Goal: Task Accomplishment & Management: Manage account settings

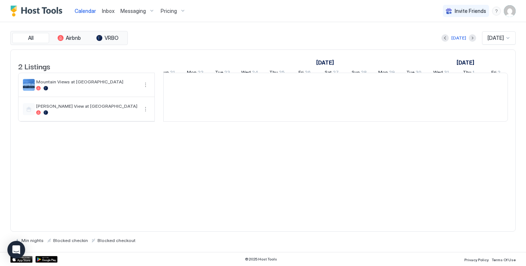
scroll to position [0, 552]
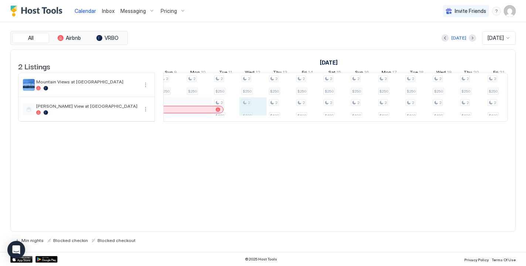
click at [250, 115] on div "2 $250 2 $250 2 $250 2 $250 2 $400 2 $250 2 $400 2 $250 2 $400 2 $250 2 $400 2 …" at bounding box center [307, 97] width 1449 height 48
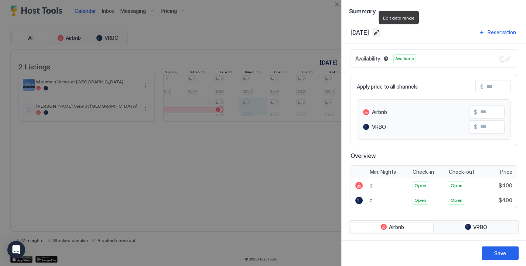
click at [381, 31] on button "Edit date range" at bounding box center [376, 32] width 9 height 9
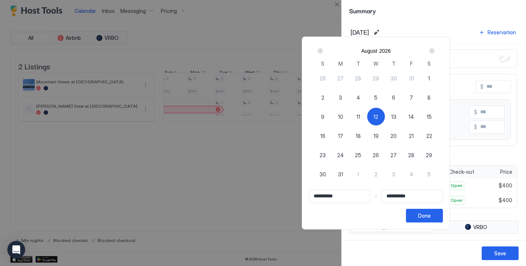
click at [435, 53] on div "Next" at bounding box center [432, 51] width 6 height 6
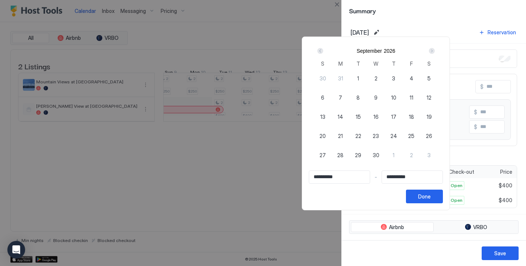
click at [435, 53] on div "Next" at bounding box center [432, 51] width 6 height 6
click at [323, 52] on div "Prev" at bounding box center [320, 51] width 6 height 6
click at [330, 39] on div "**********" at bounding box center [376, 124] width 148 height 174
click at [431, 196] on div "Done" at bounding box center [424, 197] width 13 height 8
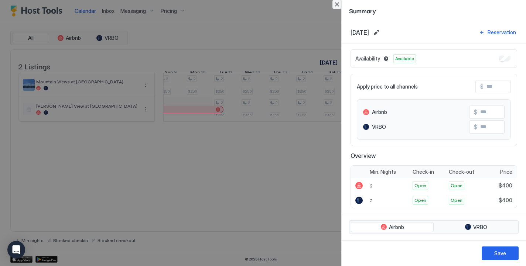
click at [336, 1] on button "Close" at bounding box center [337, 4] width 9 height 9
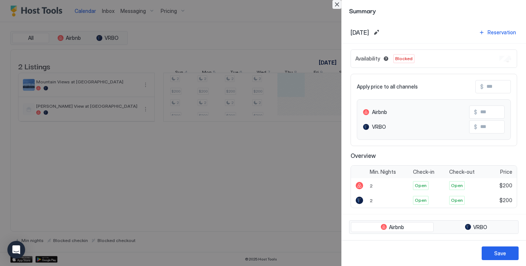
click at [336, 6] on button "Close" at bounding box center [337, 4] width 9 height 9
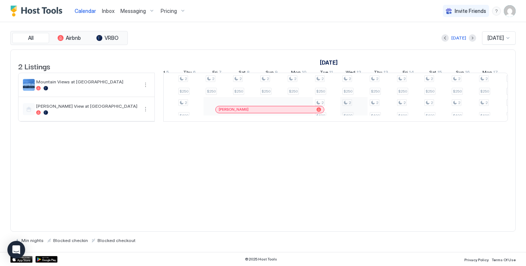
click at [356, 119] on div "2 $250 2 $250 2 $250 2 $250 2 $400 2 $250 2 $400 2 $250 2 $400 2 $250 2 $400 2 …" at bounding box center [408, 97] width 1449 height 48
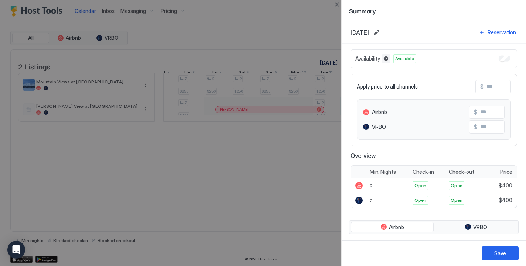
click at [385, 57] on button "Blocked dates override all pricing rules and remain unavailable until manually …" at bounding box center [386, 58] width 9 height 9
click at [381, 33] on button "Edit date range" at bounding box center [376, 32] width 9 height 9
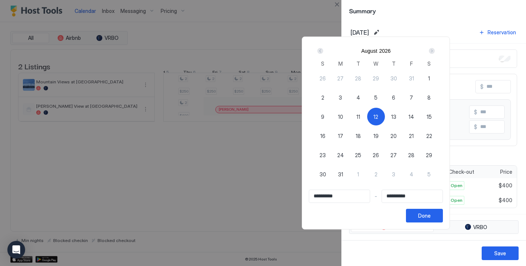
click at [435, 51] on div "Next" at bounding box center [432, 51] width 6 height 6
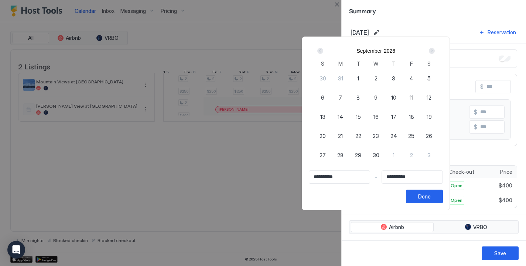
click at [435, 51] on div "Next" at bounding box center [432, 51] width 6 height 6
click at [395, 98] on span "8" at bounding box center [393, 98] width 3 height 8
type input "**********"
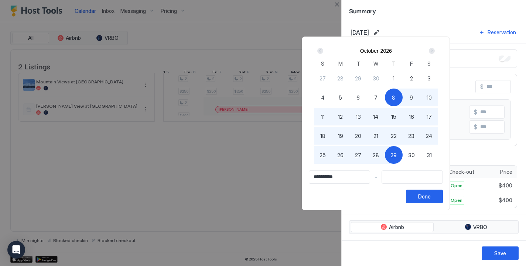
click at [424, 176] on input "Input Field" at bounding box center [412, 177] width 61 height 13
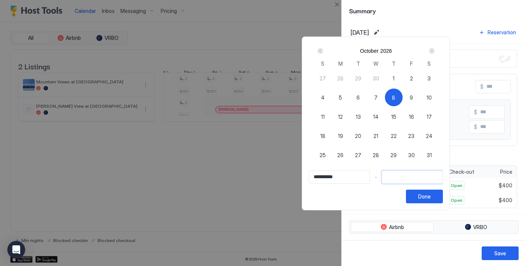
click at [395, 97] on span "8" at bounding box center [393, 98] width 3 height 8
type input "**********"
click at [352, 174] on input "**********" at bounding box center [339, 177] width 61 height 13
click at [323, 52] on div "Prev" at bounding box center [320, 51] width 6 height 6
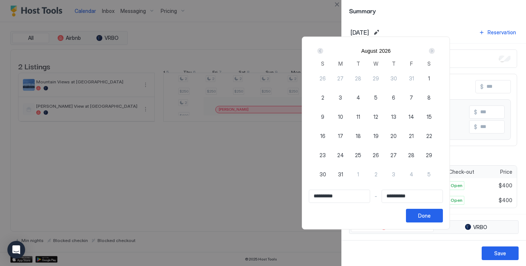
click at [378, 119] on span "12" at bounding box center [376, 117] width 5 height 8
type input "**********"
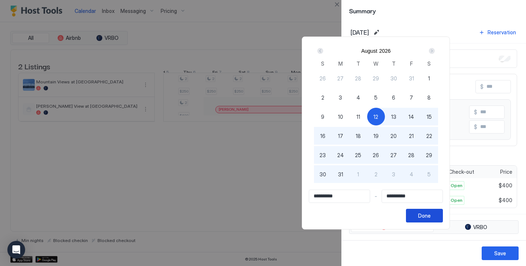
click at [431, 216] on div "Done" at bounding box center [424, 216] width 13 height 8
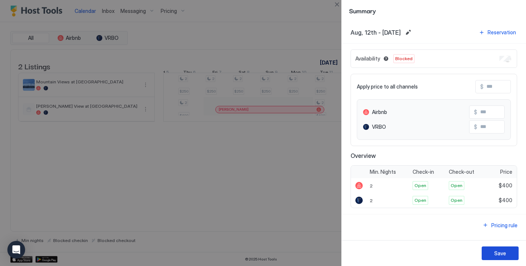
click at [500, 252] on div "Save" at bounding box center [500, 254] width 12 height 8
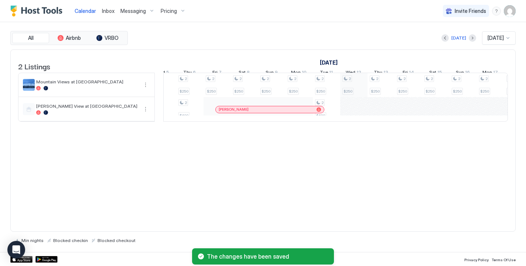
click at [361, 91] on div "2 $250 2 $250 2 $250 2 $250 2 $400 2 $250 2 $400 2 $250 2 $400 2 $250 2 $400 2 …" at bounding box center [408, 97] width 1449 height 48
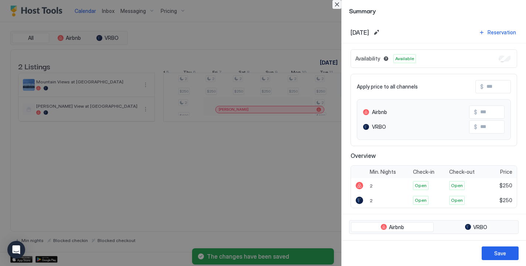
click at [338, 2] on button "Close" at bounding box center [337, 4] width 9 height 9
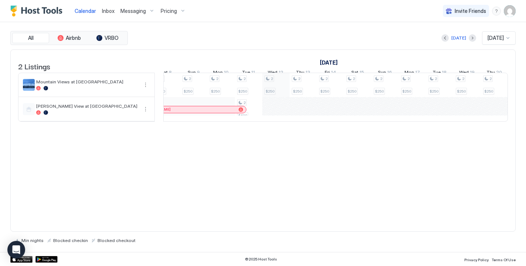
click at [275, 82] on div "2 $250 2 $250 2 $250 2 $250 2 $400 2 $250 2 $400 2 $250 2 $400 2 $250 2 $400 2 …" at bounding box center [330, 97] width 1449 height 48
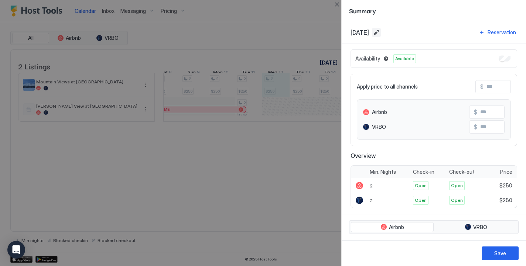
click at [381, 33] on button "Edit date range" at bounding box center [376, 32] width 9 height 9
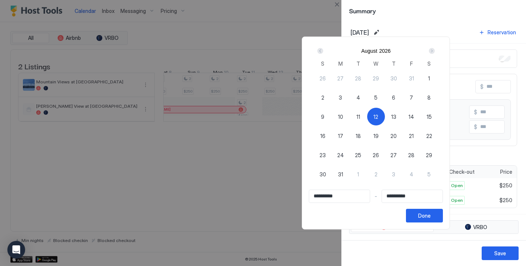
click at [403, 154] on div "27" at bounding box center [394, 155] width 18 height 18
type input "**********"
click at [378, 114] on span "12" at bounding box center [376, 117] width 5 height 8
type input "**********"
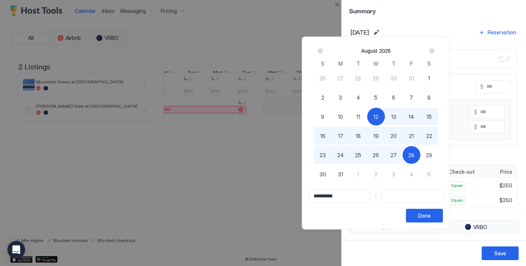
click at [415, 156] on span "28" at bounding box center [411, 155] width 6 height 8
type input "**********"
click at [431, 218] on div "Done" at bounding box center [424, 216] width 13 height 8
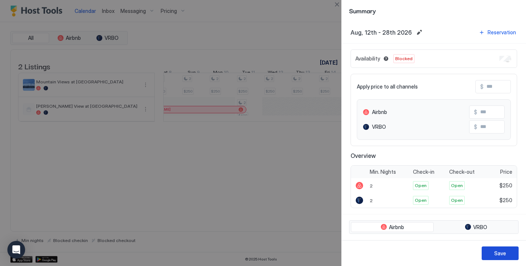
click at [500, 252] on div "Save" at bounding box center [500, 254] width 12 height 8
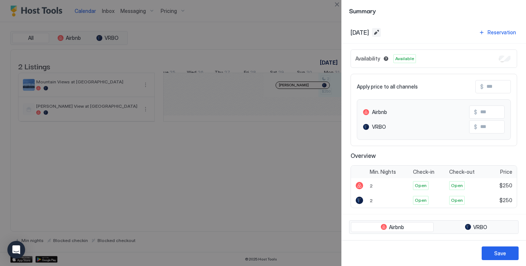
click at [381, 33] on button "Edit date range" at bounding box center [376, 32] width 9 height 9
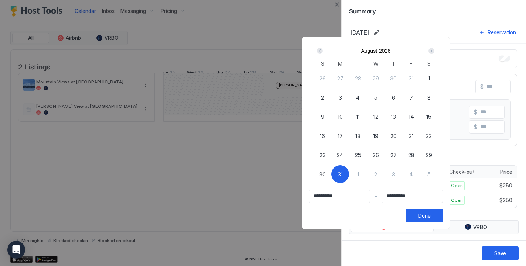
click at [434, 50] on div "Next" at bounding box center [432, 51] width 6 height 6
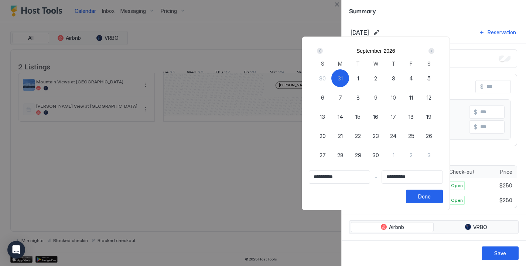
click at [315, 24] on div at bounding box center [263, 133] width 526 height 266
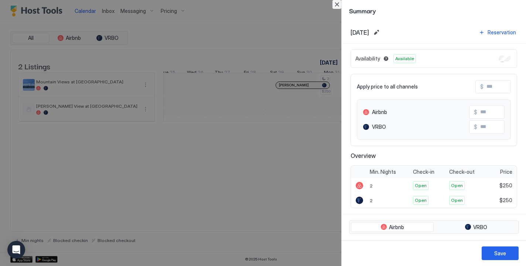
click at [335, 5] on button "Close" at bounding box center [337, 4] width 9 height 9
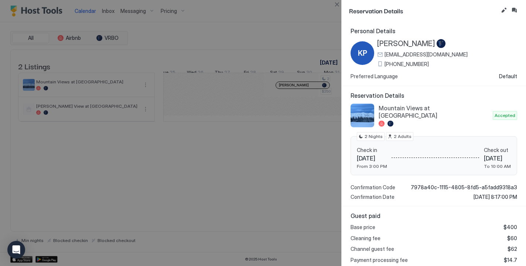
click at [297, 25] on div at bounding box center [263, 133] width 526 height 266
click at [337, 4] on button "Close" at bounding box center [337, 4] width 9 height 9
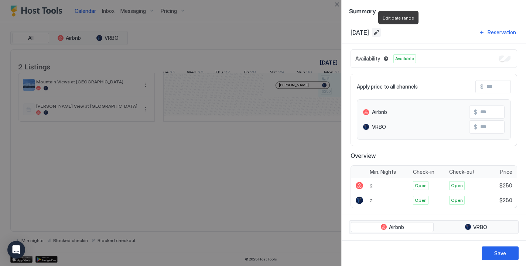
click at [381, 33] on button "Edit date range" at bounding box center [376, 32] width 9 height 9
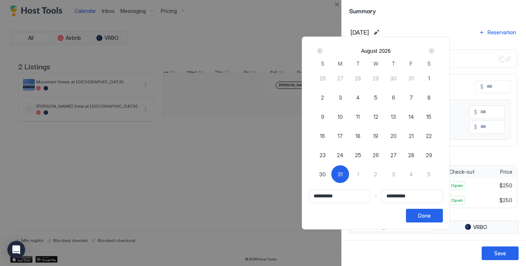
click at [326, 174] on span "30" at bounding box center [322, 175] width 7 height 8
click at [343, 174] on span "31" at bounding box center [340, 175] width 5 height 8
click at [343, 197] on input "**********" at bounding box center [339, 196] width 61 height 13
click at [349, 180] on div "31" at bounding box center [340, 175] width 18 height 18
type input "**********"
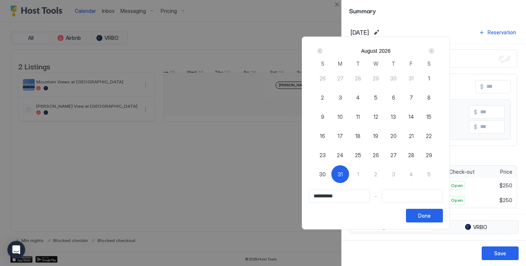
click at [418, 199] on input "Input Field" at bounding box center [412, 196] width 61 height 13
click at [434, 52] on div "Next" at bounding box center [432, 51] width 6 height 6
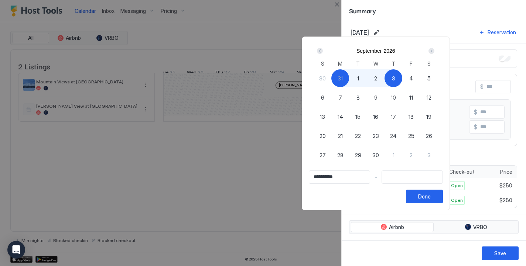
click at [434, 52] on div "Next" at bounding box center [432, 51] width 6 height 6
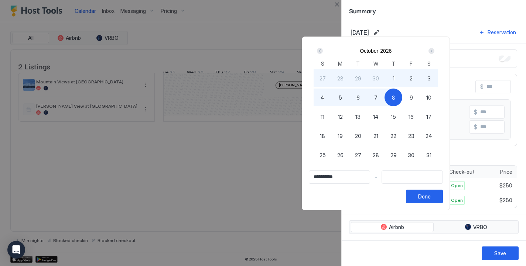
click at [402, 98] on div "8" at bounding box center [394, 98] width 18 height 18
type input "**********"
click at [443, 201] on button "Done" at bounding box center [424, 197] width 37 height 14
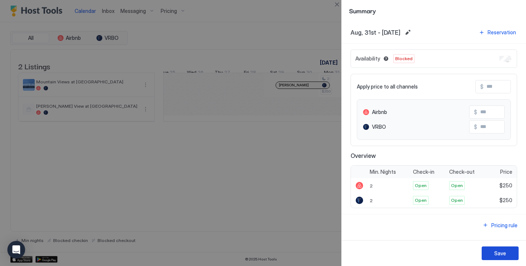
click at [495, 254] on div "Save" at bounding box center [500, 254] width 12 height 8
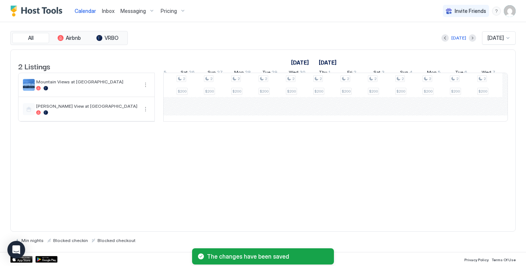
scroll to position [0, 840]
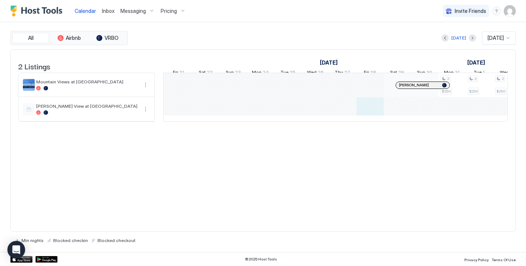
click at [362, 107] on div "2 $250 2 $250 2 $250 2 $250 2 $400 2 $250 2 $250 2 $250 2 $250 2 $250 2 $250 2 …" at bounding box center [534, 97] width 1449 height 48
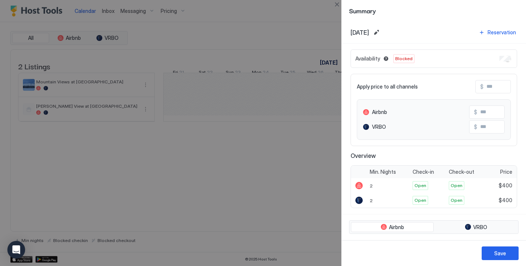
click at [295, 156] on div at bounding box center [263, 133] width 526 height 266
click at [336, 2] on button "Close" at bounding box center [337, 4] width 9 height 9
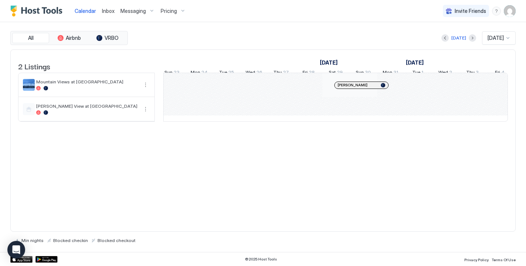
click at [350, 88] on span "[PERSON_NAME]" at bounding box center [353, 85] width 30 height 5
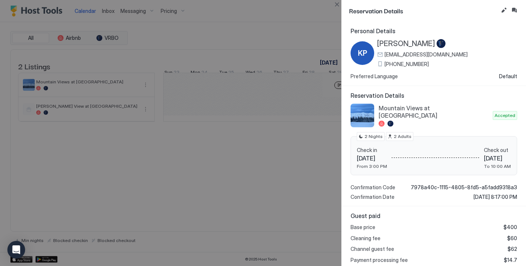
click at [310, 36] on div at bounding box center [263, 133] width 526 height 266
click at [337, 6] on button "Close" at bounding box center [337, 4] width 9 height 9
